Goal: Book appointment/travel/reservation

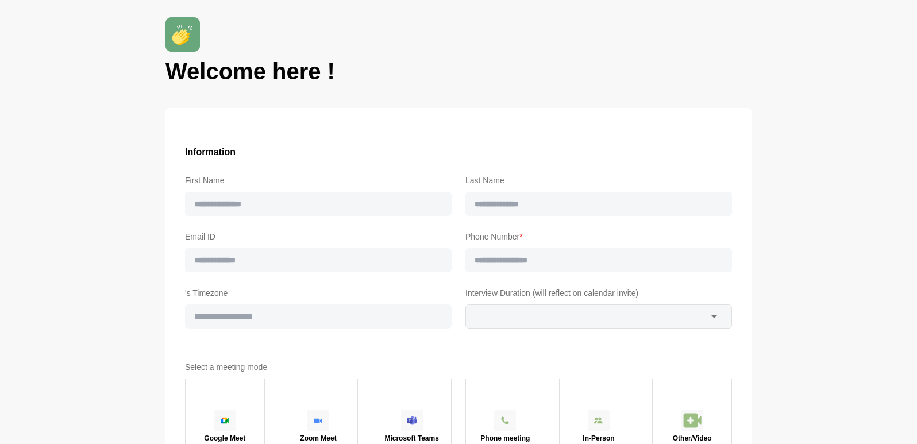
type input "*****"
type input "**********"
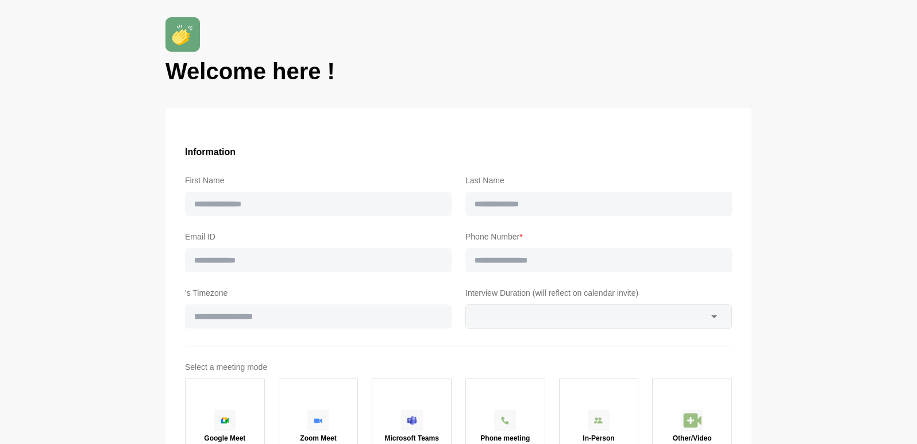
type input "****"
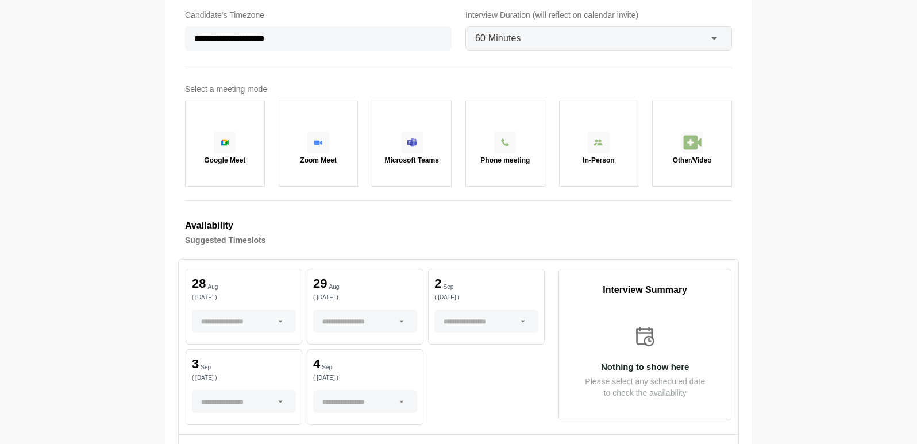
scroll to position [460, 0]
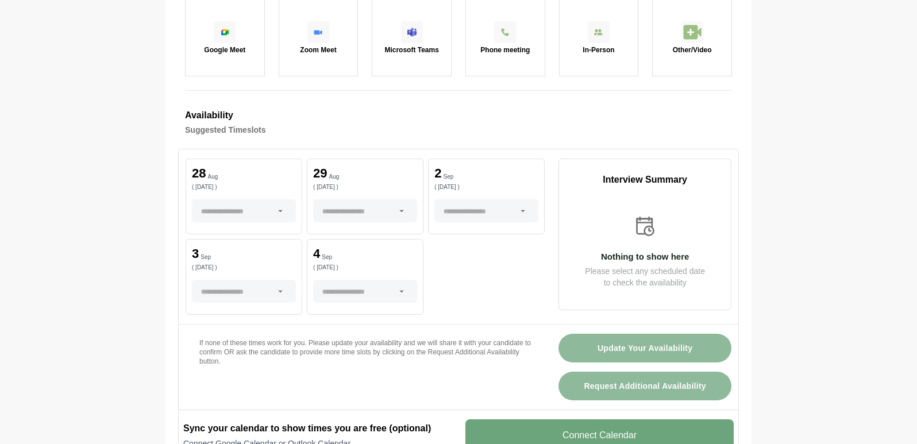
click at [248, 195] on div "[DATE] ( [DATE] )" at bounding box center [244, 197] width 117 height 76
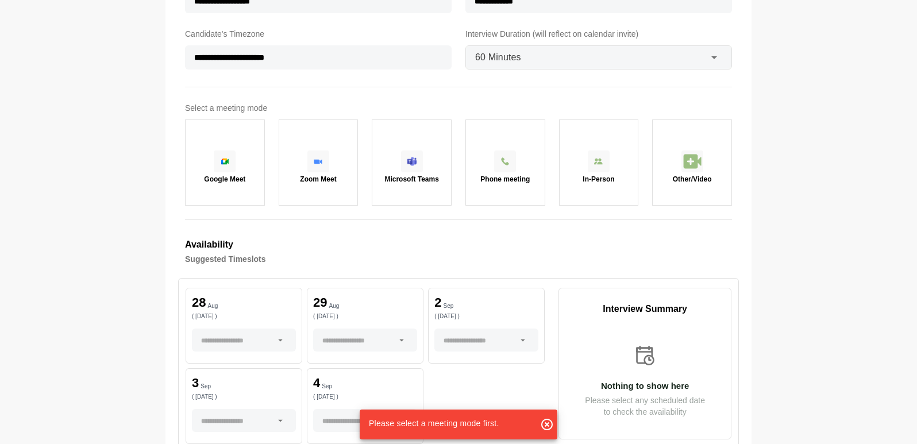
scroll to position [287, 0]
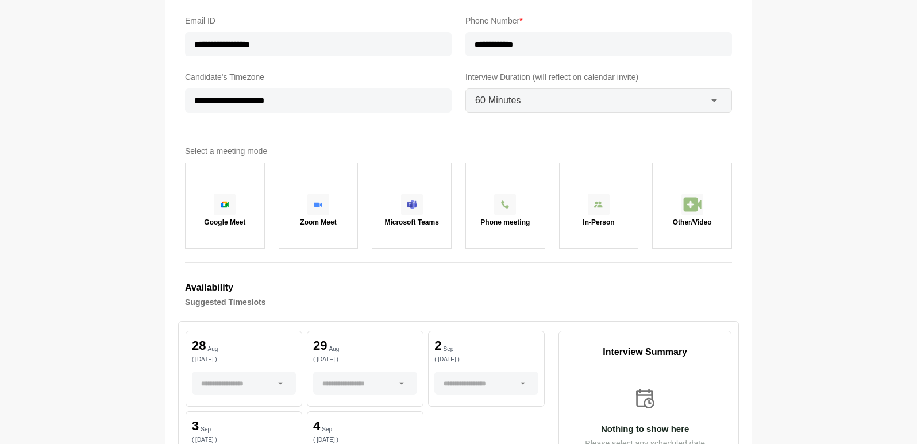
click at [316, 205] on img at bounding box center [318, 204] width 9 height 5
click at [203, 344] on p "28" at bounding box center [199, 346] width 14 height 13
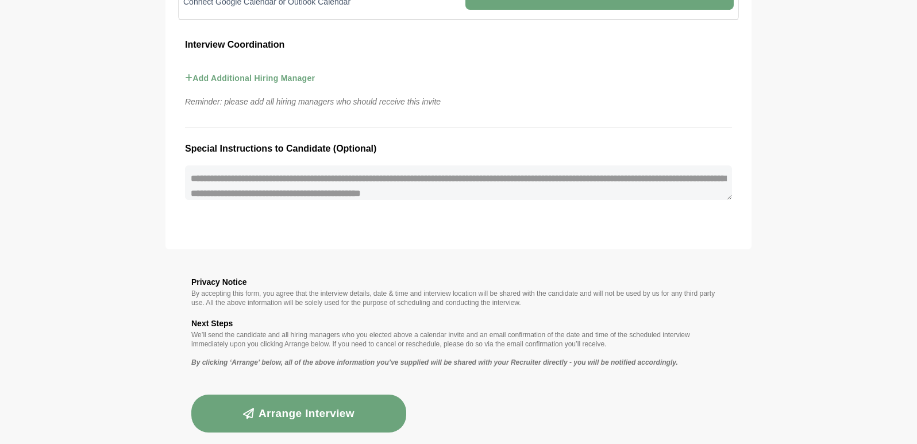
scroll to position [919, 0]
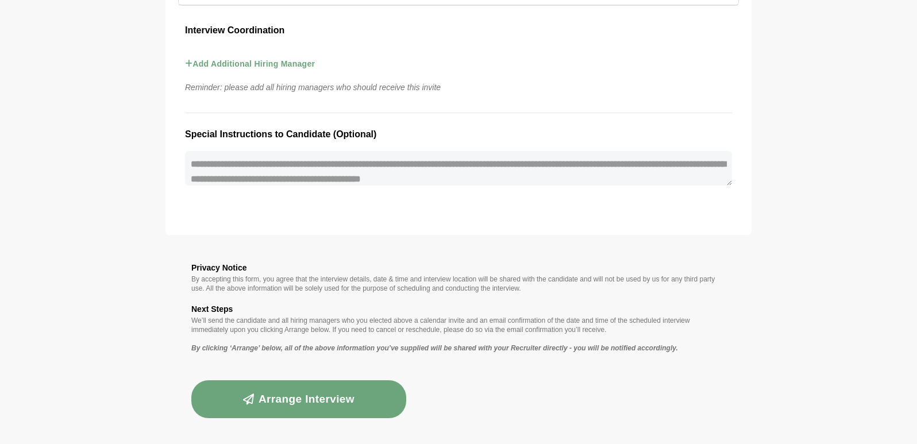
click at [292, 409] on button "Arrange Interview" at bounding box center [298, 400] width 215 height 38
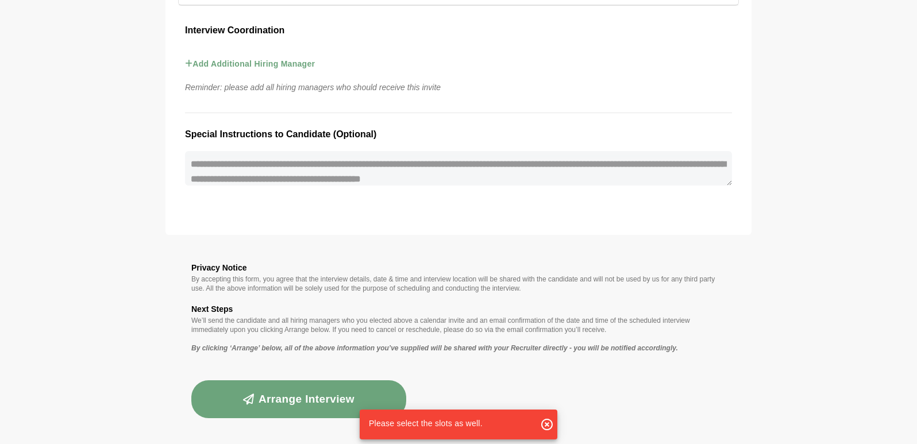
click at [292, 409] on button "Arrange Interview" at bounding box center [298, 400] width 215 height 38
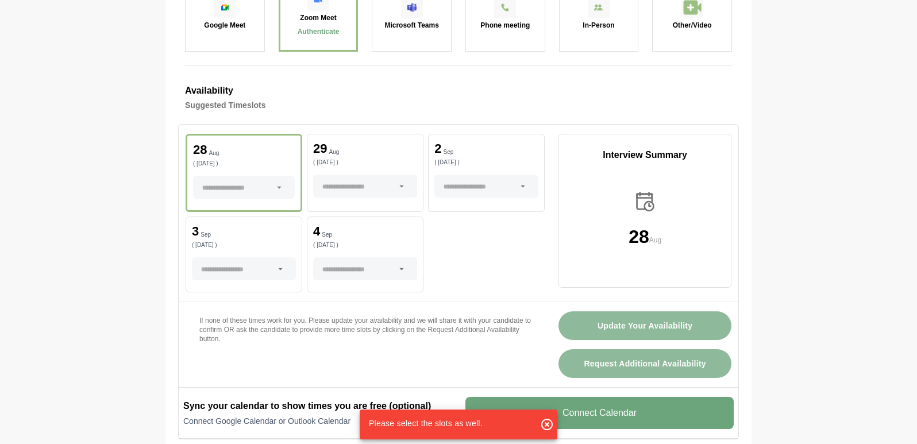
scroll to position [459, 0]
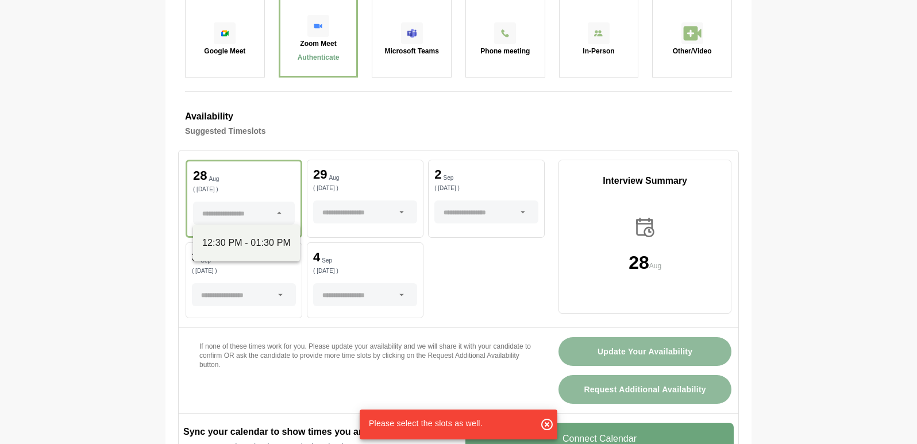
click at [276, 212] on icon at bounding box center [279, 213] width 10 height 10
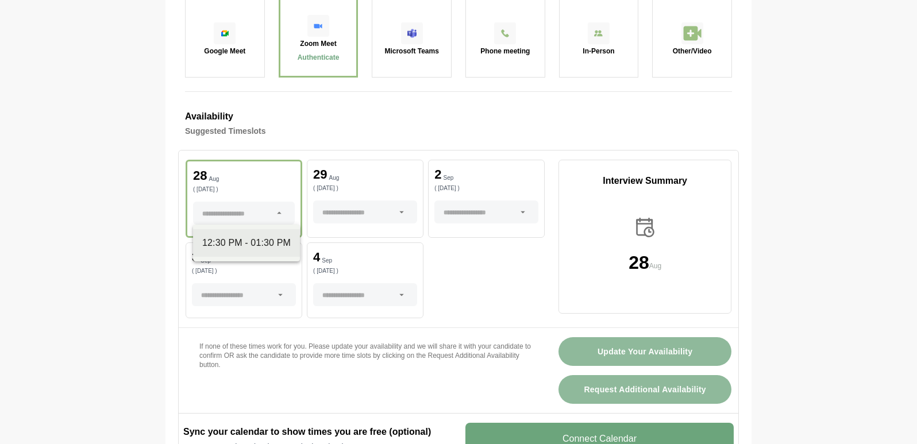
click at [258, 241] on div "12:30 PM - 01:30 PM" at bounding box center [246, 243] width 89 height 14
type input "**********"
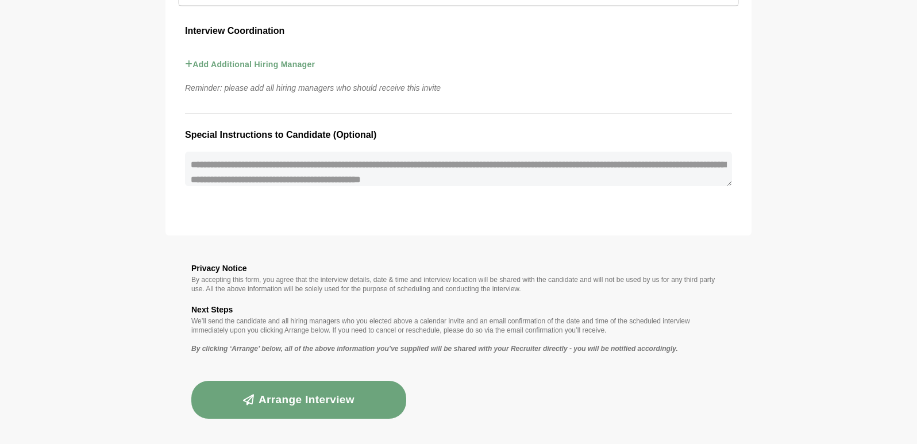
scroll to position [925, 0]
click at [305, 403] on button "Arrange Interview" at bounding box center [298, 400] width 215 height 38
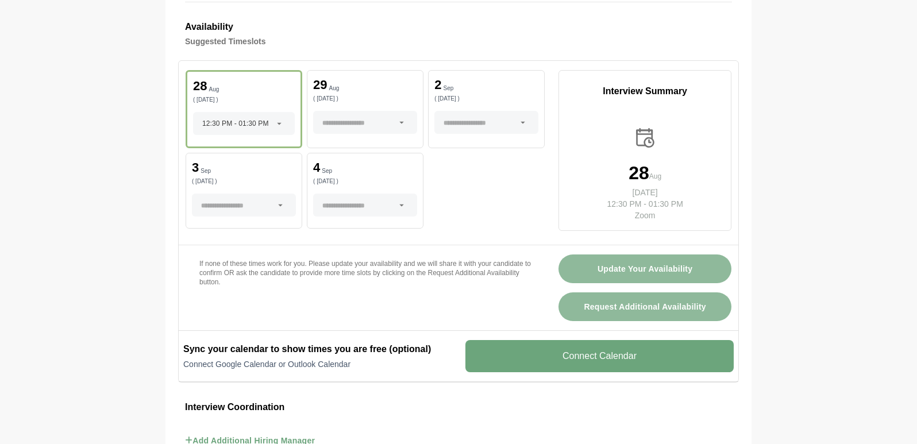
scroll to position [523, 0]
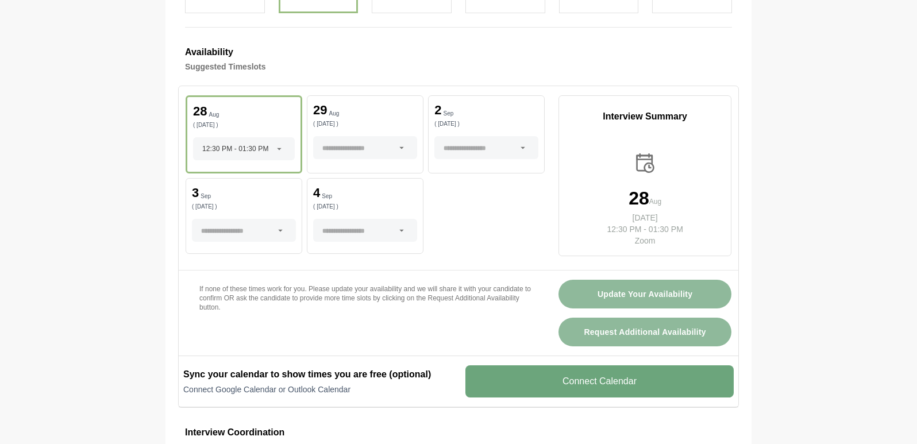
click at [598, 386] on v-button "Connect Calendar" at bounding box center [600, 382] width 268 height 32
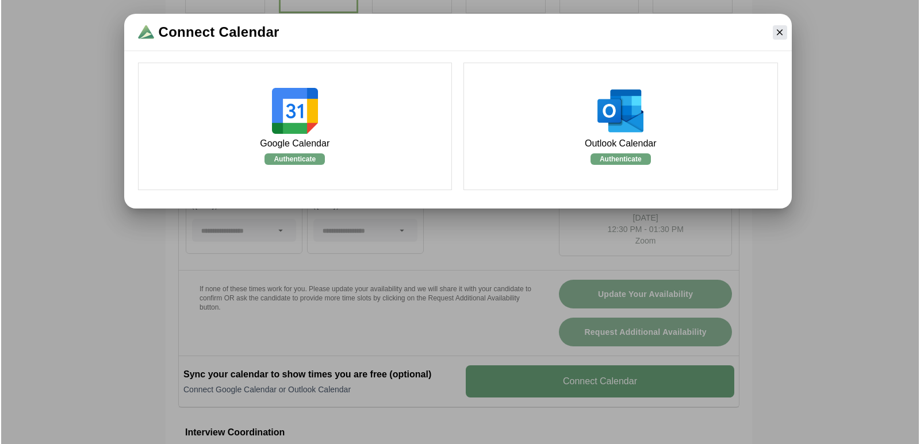
scroll to position [0, 0]
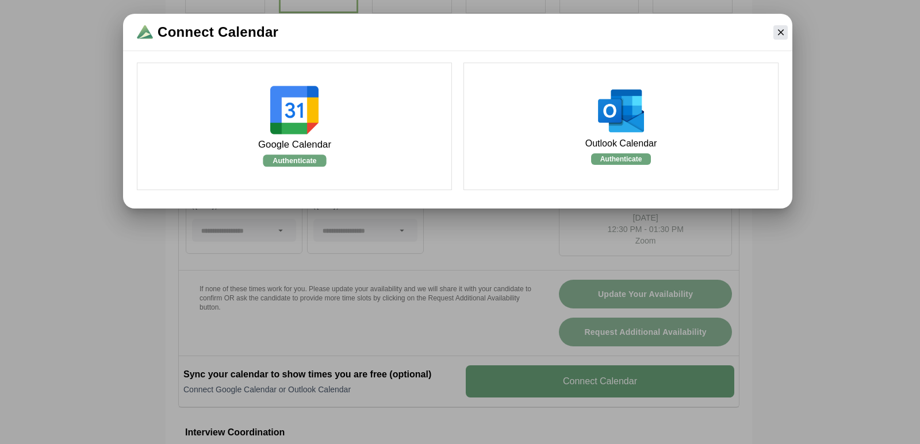
click at [309, 117] on img at bounding box center [294, 110] width 48 height 48
click at [291, 162] on v-button "Authenticate" at bounding box center [294, 161] width 63 height 12
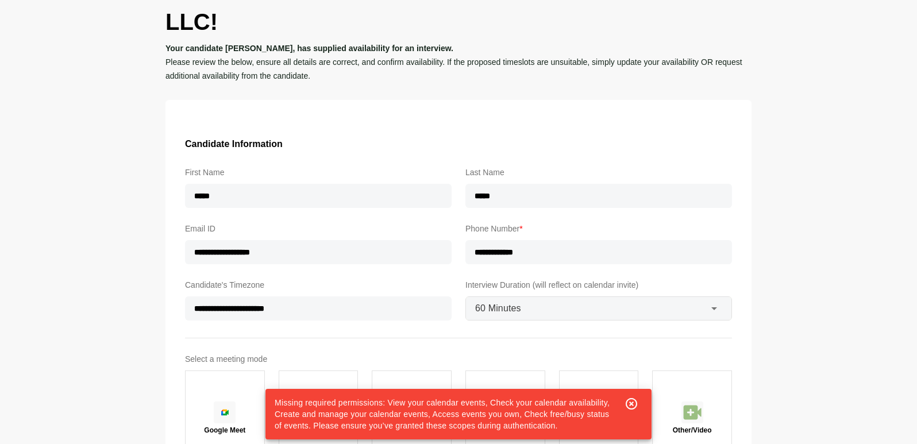
scroll to position [172, 0]
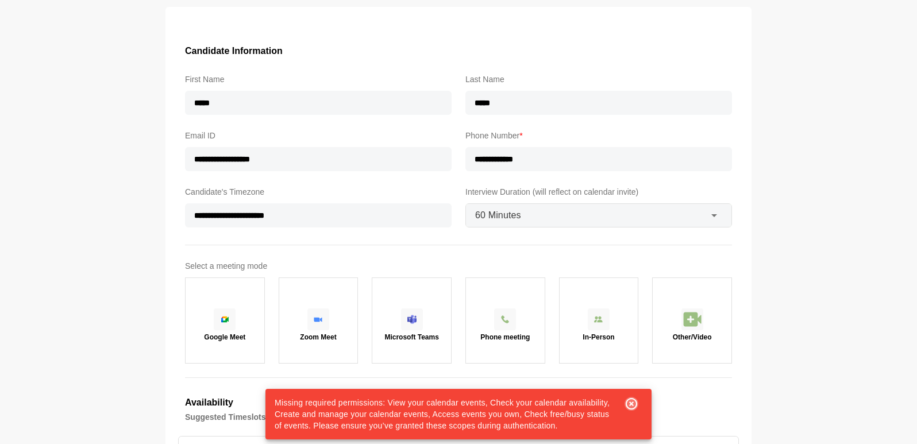
click at [628, 401] on icon "button" at bounding box center [632, 404] width 14 height 14
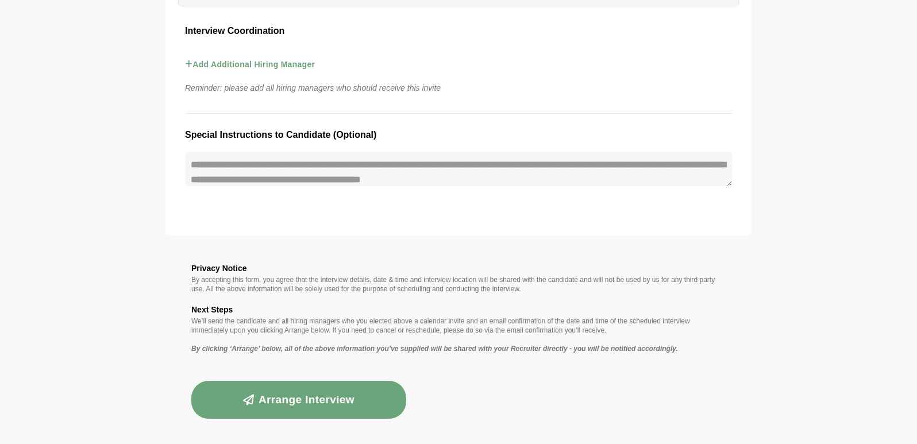
scroll to position [1165, 0]
click at [322, 409] on button "Arrange Interview" at bounding box center [298, 400] width 215 height 38
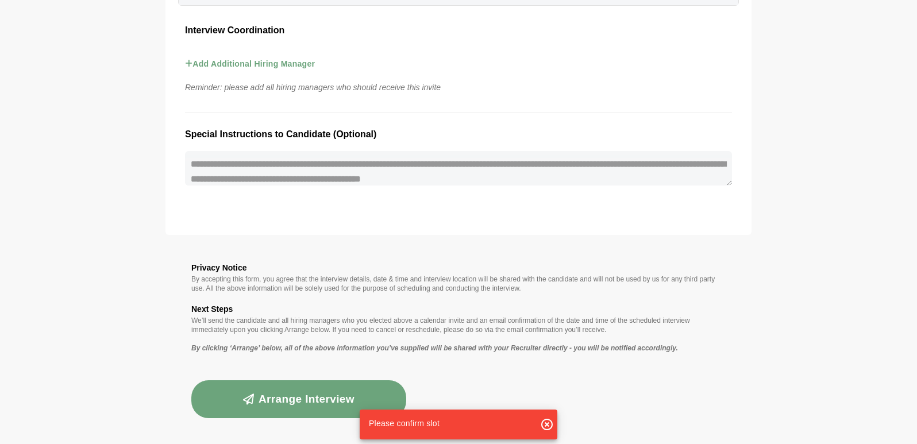
click at [322, 409] on button "Arrange Interview" at bounding box center [298, 400] width 215 height 38
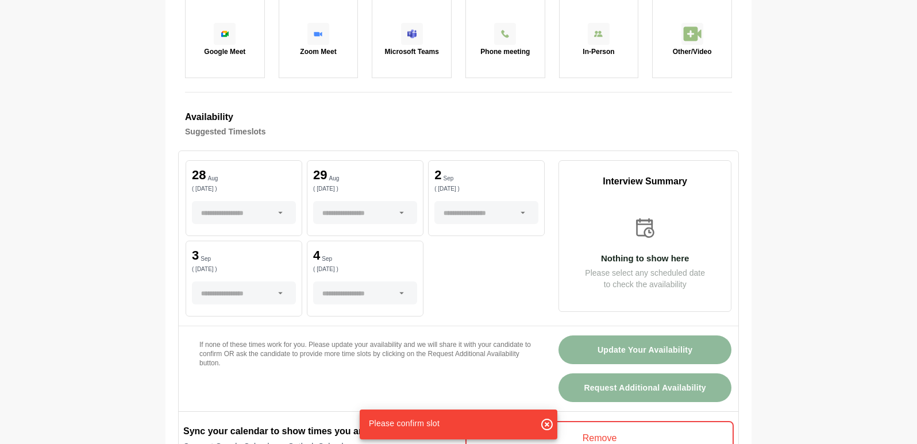
scroll to position [417, 0]
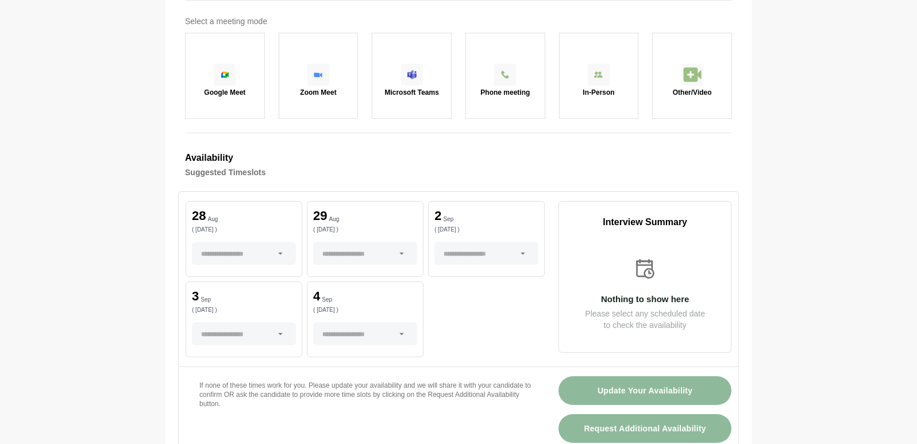
click at [223, 254] on div at bounding box center [237, 253] width 72 height 23
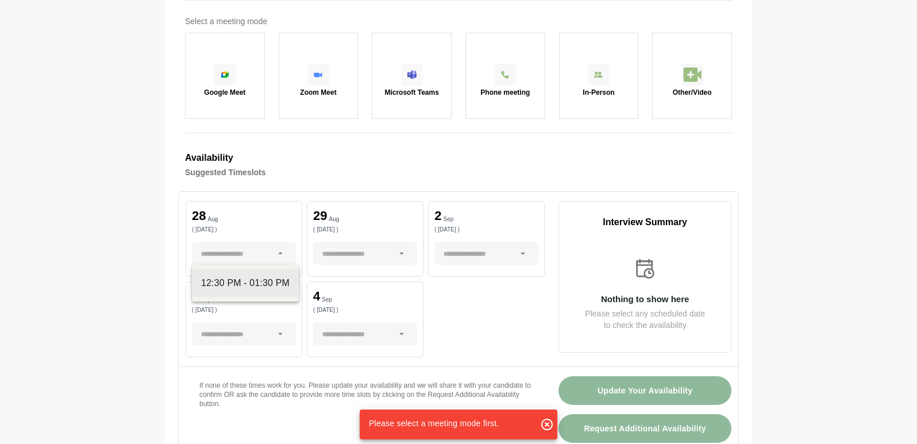
click at [247, 281] on div "12:30 PM - 01:30 PM" at bounding box center [245, 283] width 89 height 14
type input "**********"
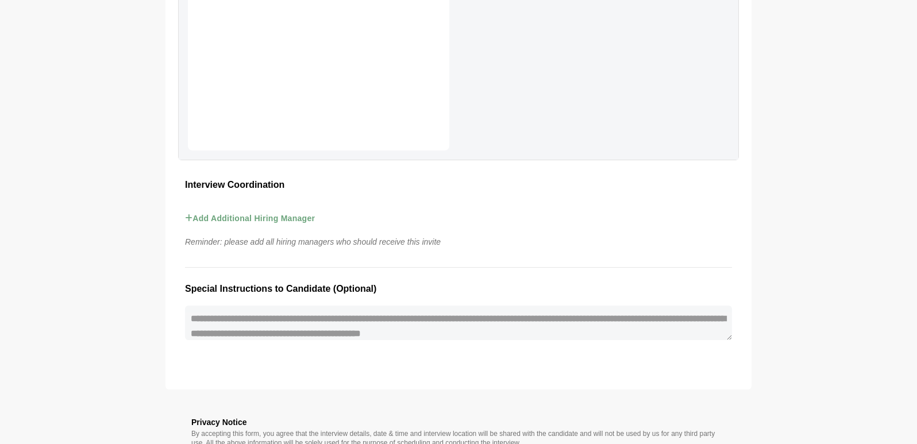
scroll to position [1165, 0]
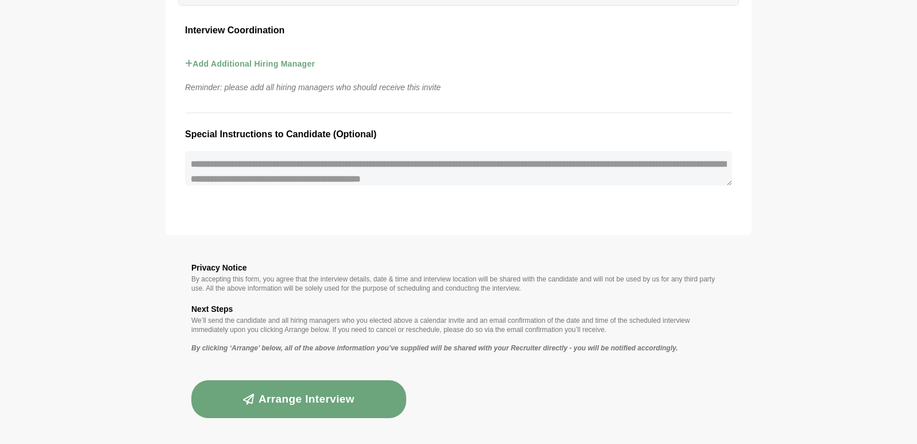
click at [285, 408] on button "Arrange Interview" at bounding box center [298, 400] width 215 height 38
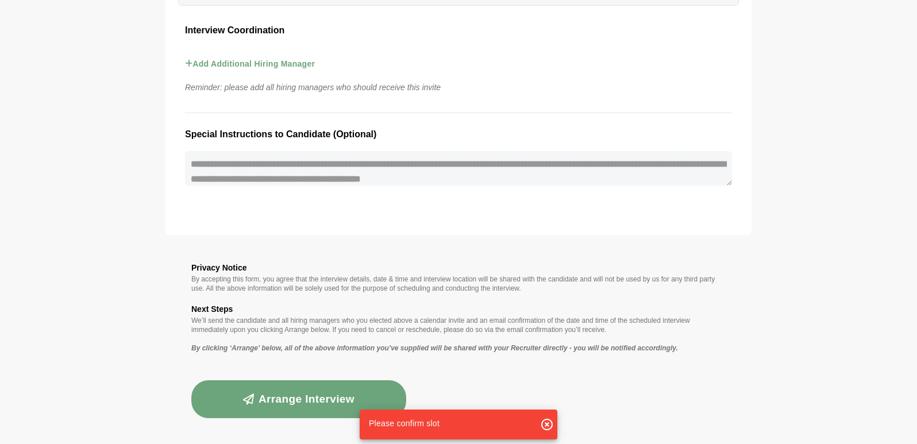
click at [547, 422] on icon "button" at bounding box center [547, 425] width 14 height 14
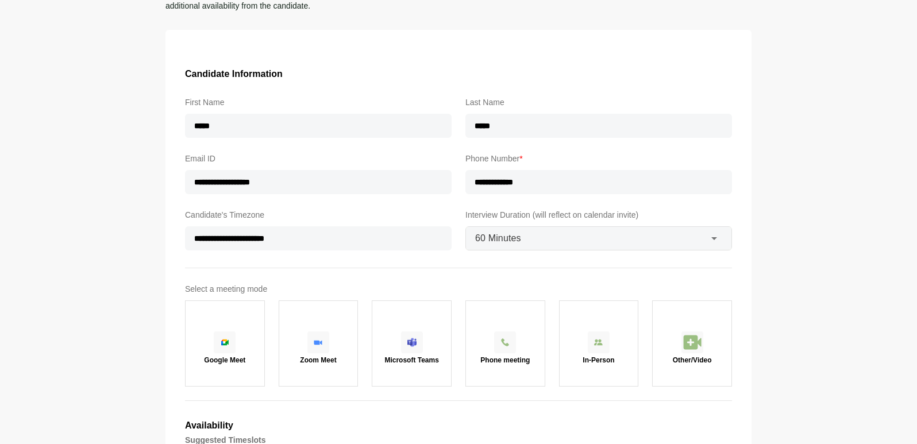
scroll to position [130, 0]
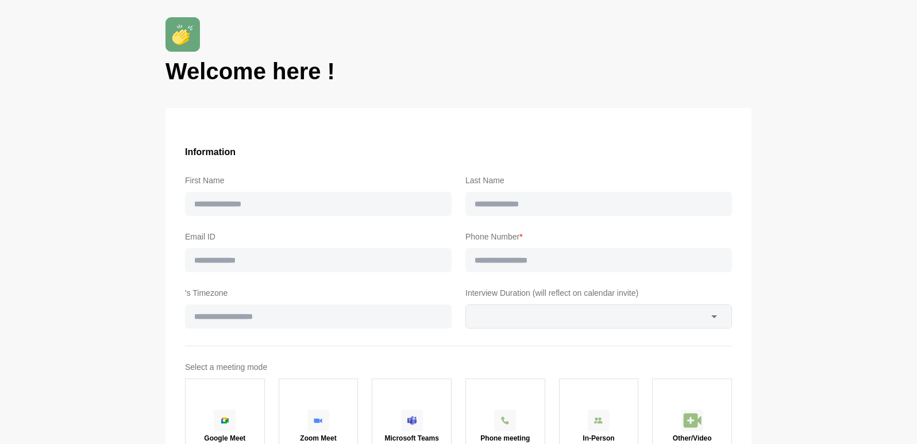
type input "*****"
type input "**********"
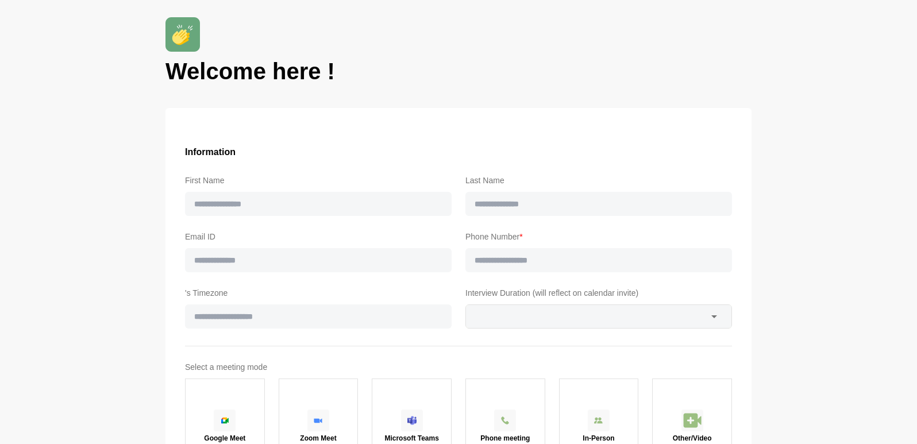
type input "****"
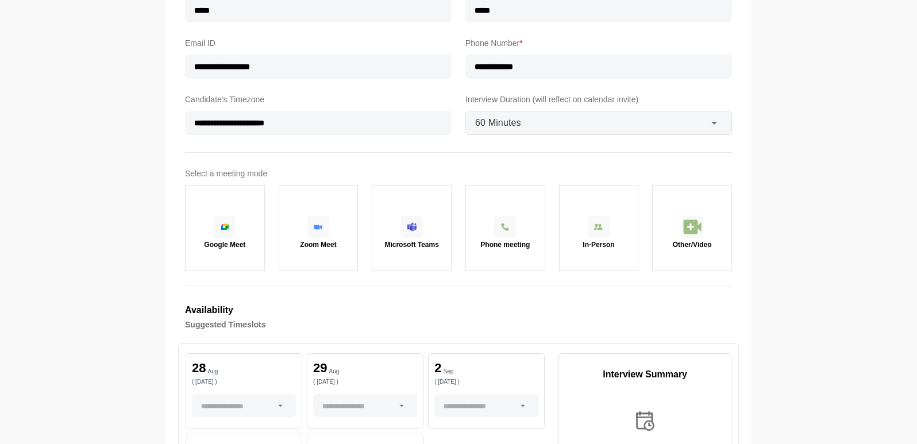
scroll to position [287, 0]
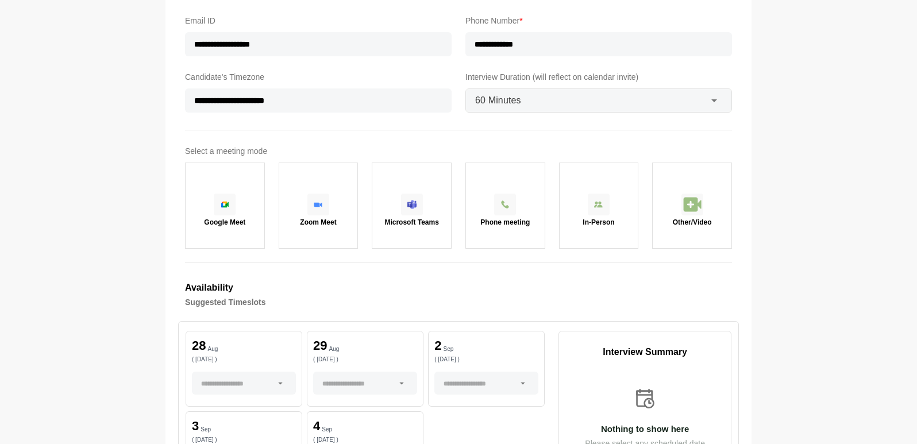
click at [326, 203] on div at bounding box center [319, 205] width 22 height 22
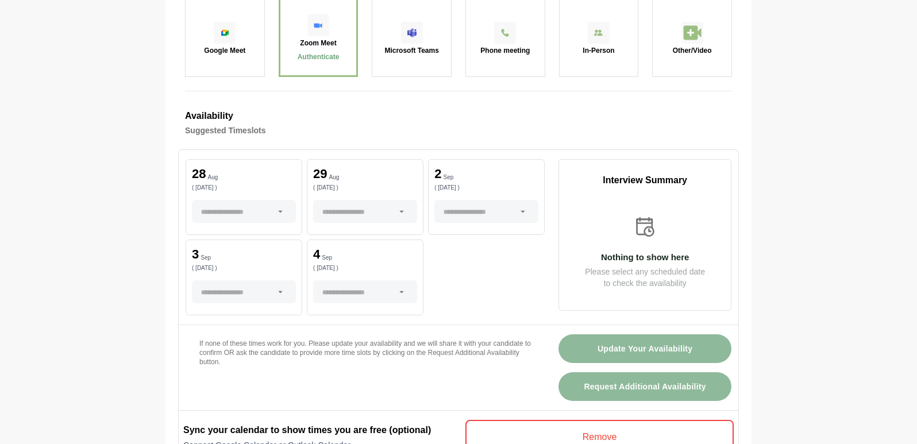
scroll to position [460, 0]
click at [218, 185] on p "( [DATE] )" at bounding box center [244, 188] width 104 height 6
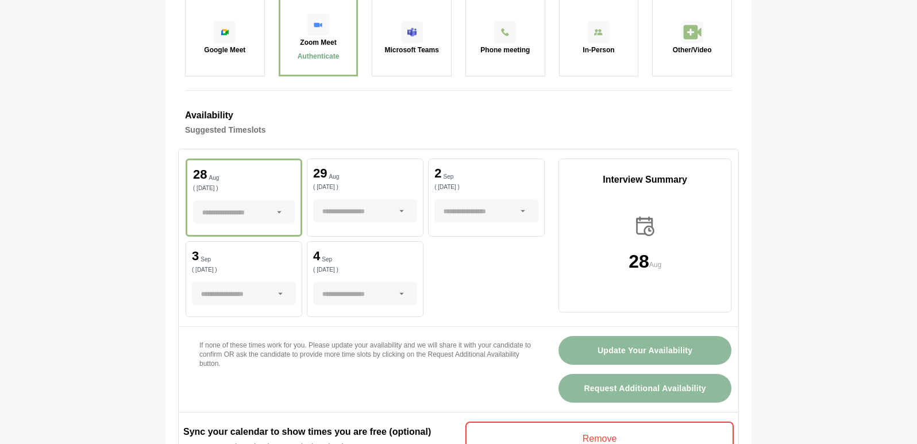
click at [279, 214] on icon at bounding box center [279, 212] width 10 height 10
